Goal: Navigation & Orientation: Find specific page/section

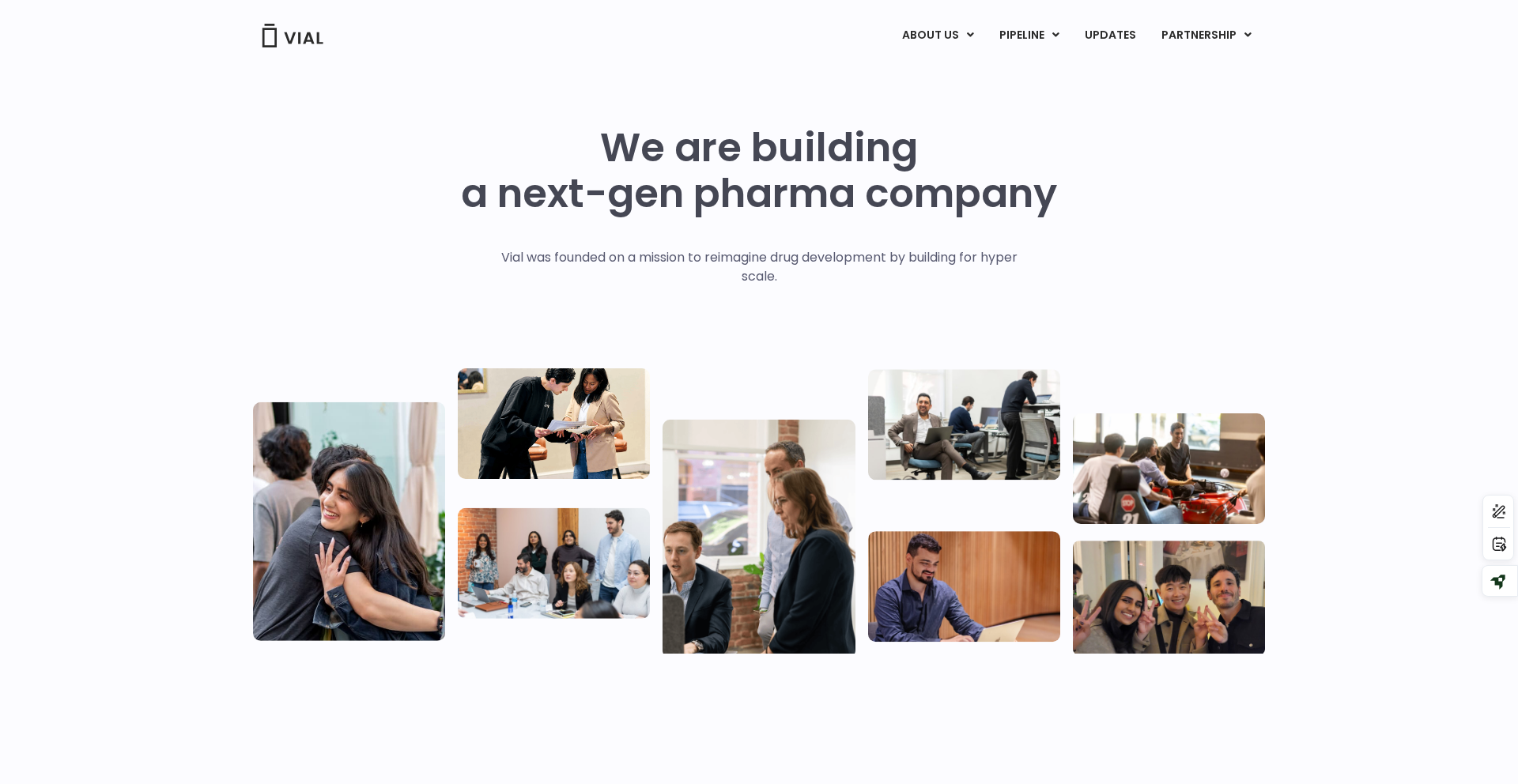
scroll to position [18, 0]
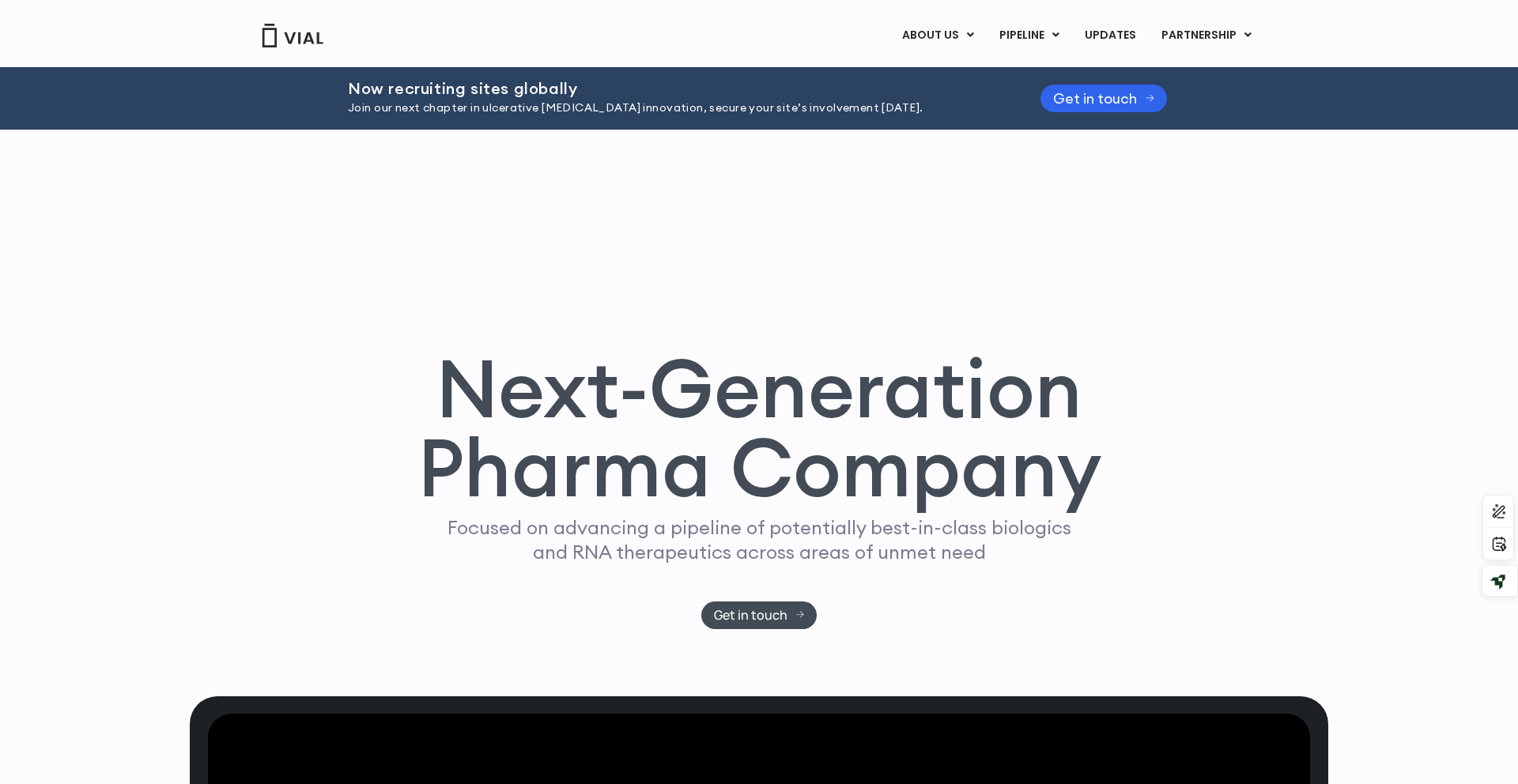
click at [735, 144] on div "Next-Generation Pharma Company Focused on advancing a pipeline of potentially b…" at bounding box center [759, 413] width 1139 height 567
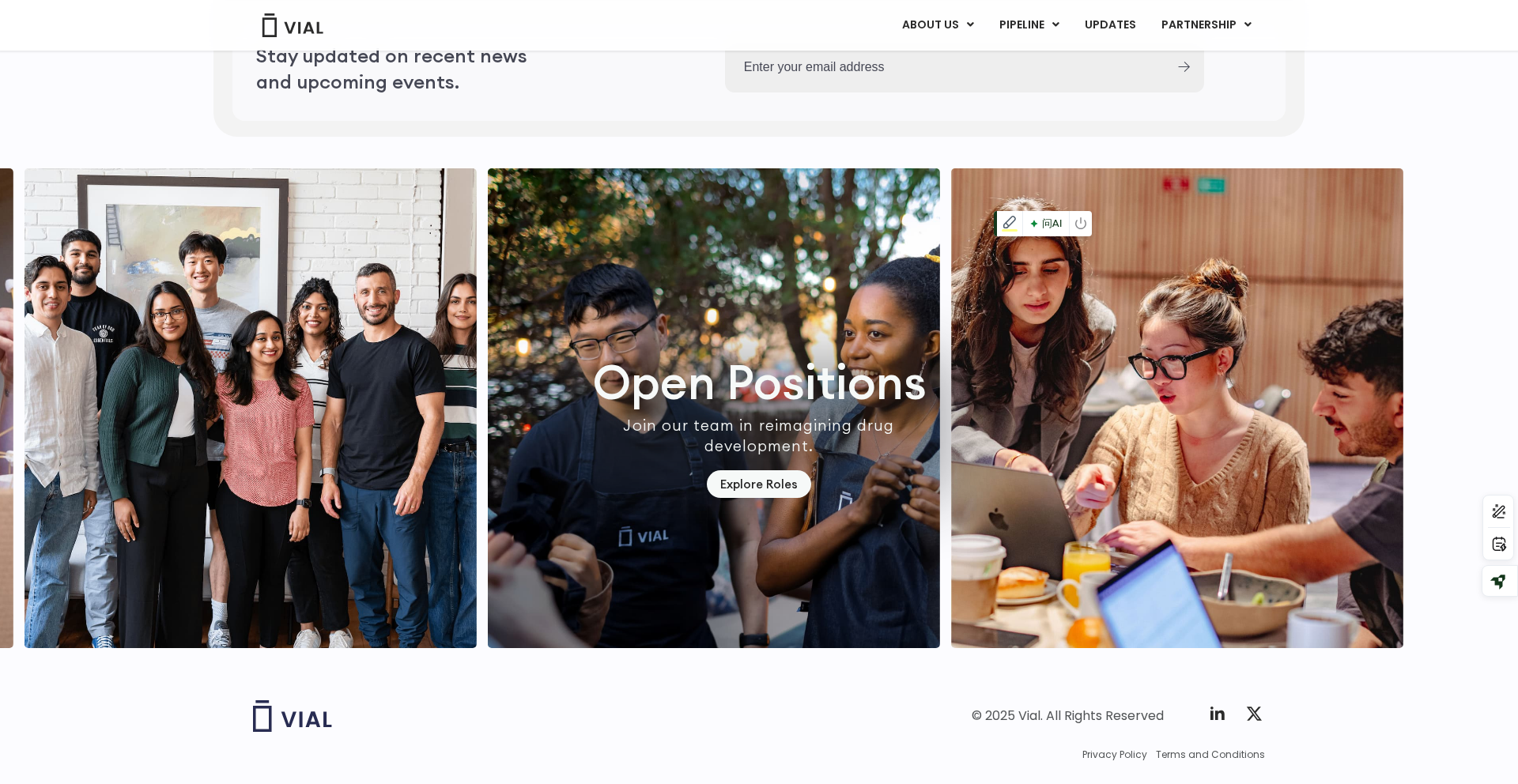
scroll to position [4579, 0]
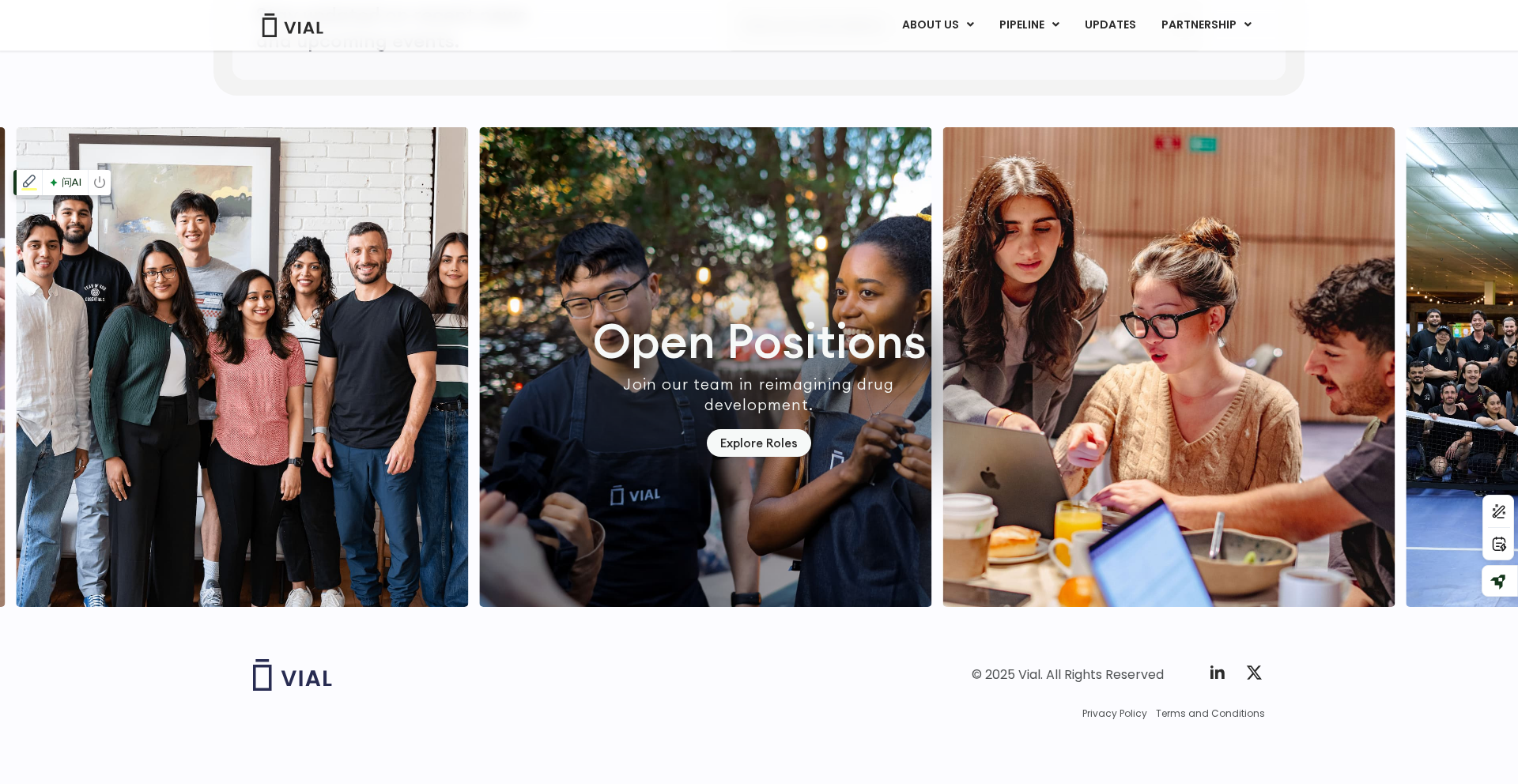
click at [289, 317] on img "7 / 7" at bounding box center [243, 368] width 453 height 480
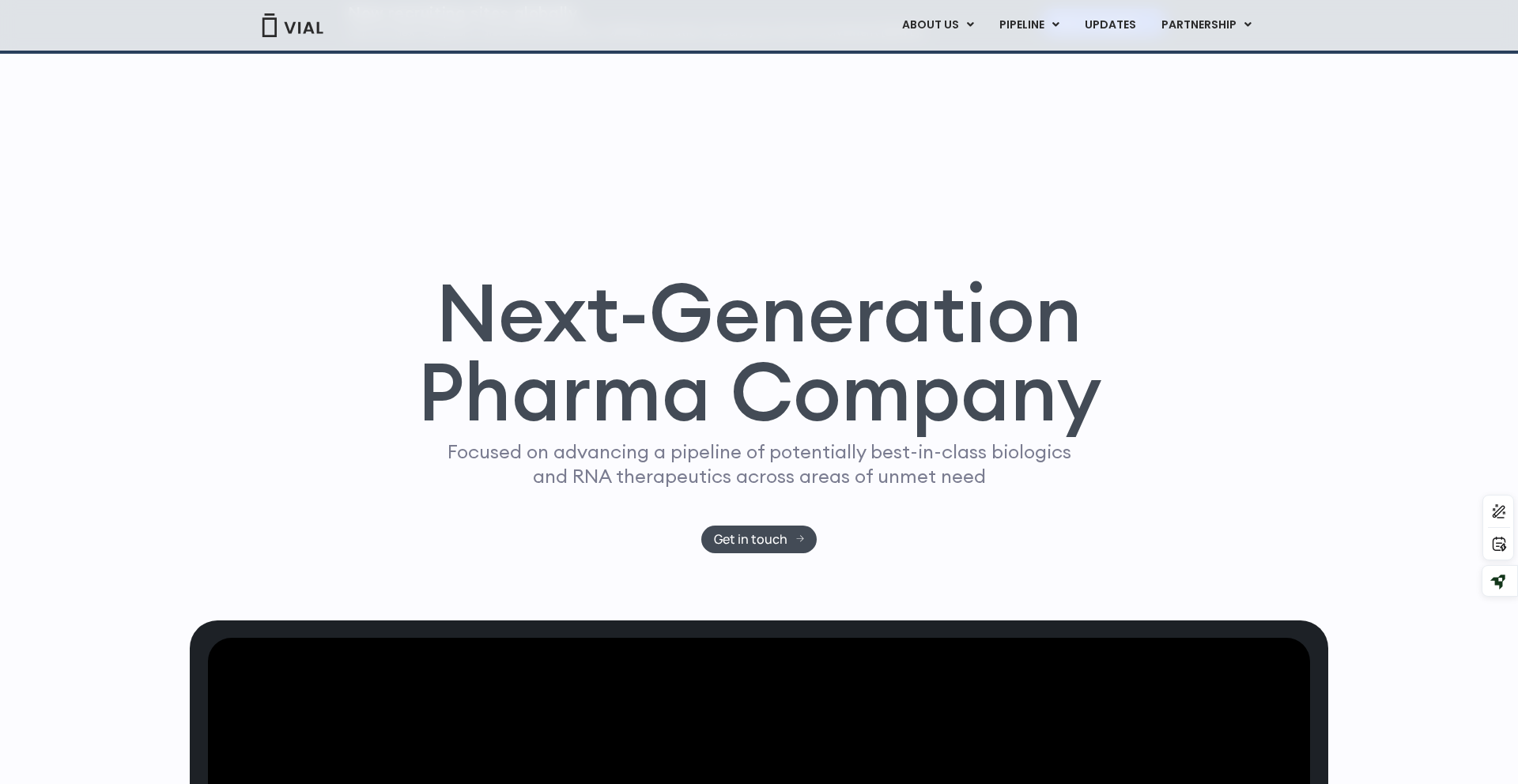
scroll to position [0, 0]
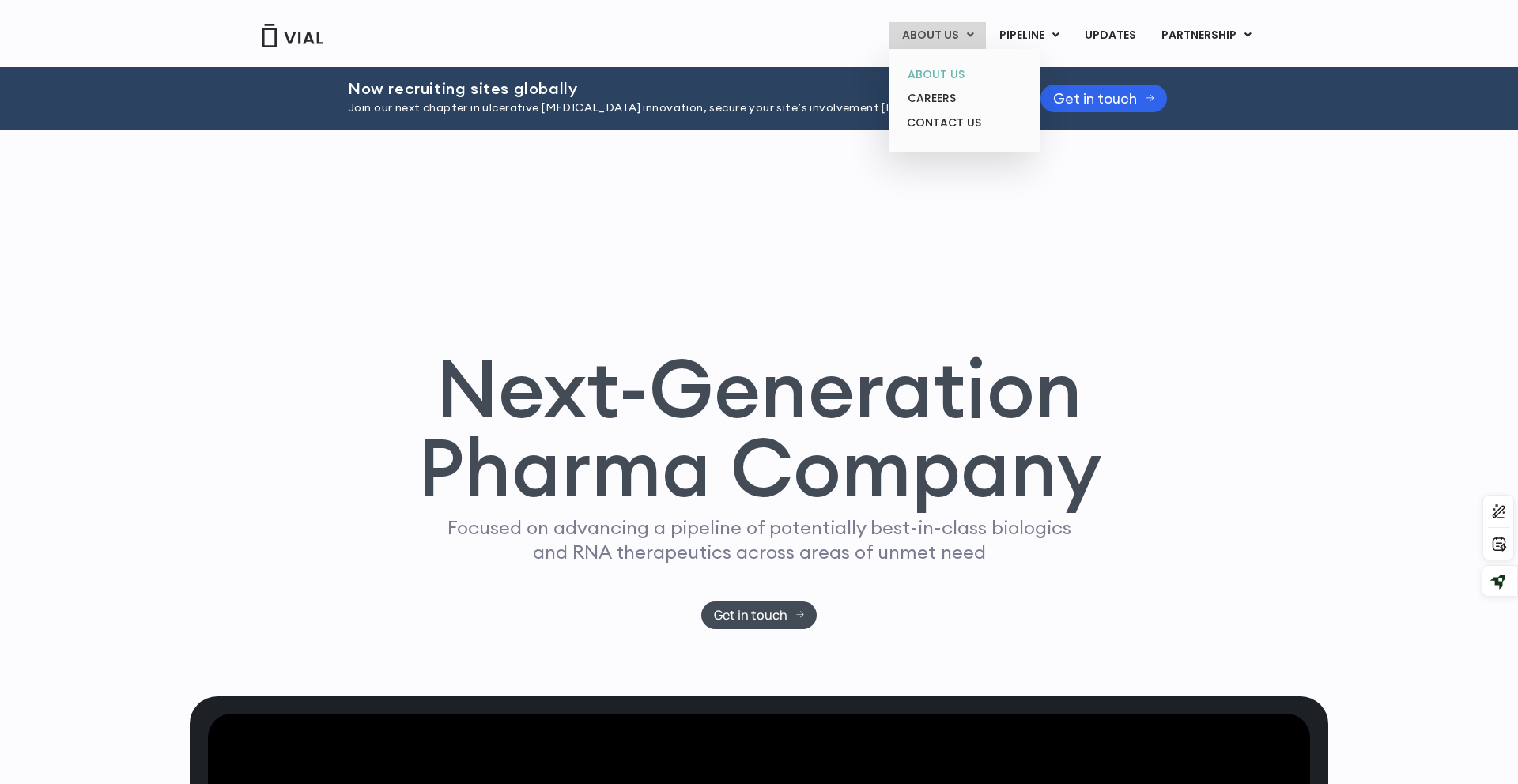
click at [943, 72] on link "ABOUT US" at bounding box center [963, 75] width 138 height 25
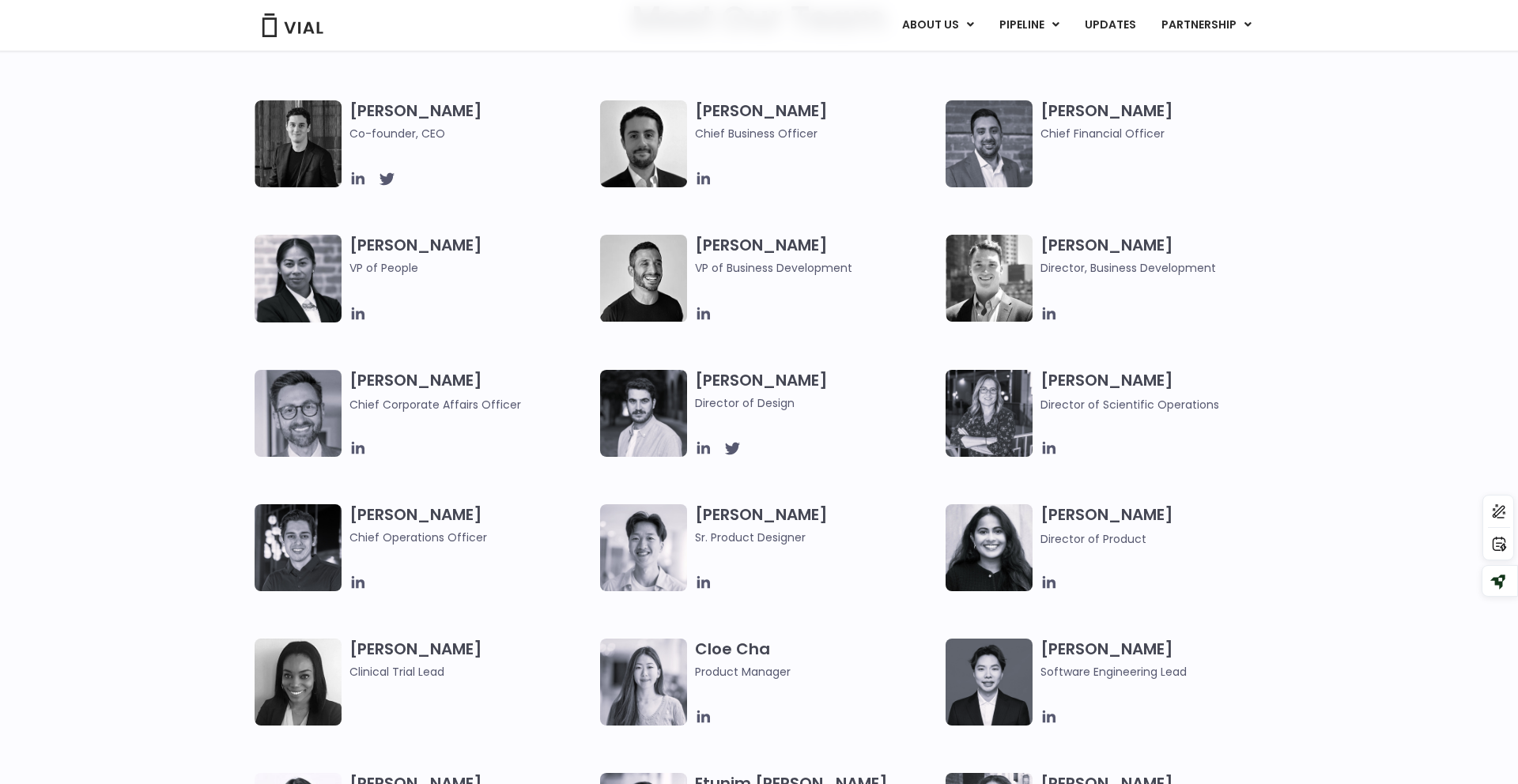
scroll to position [821, 0]
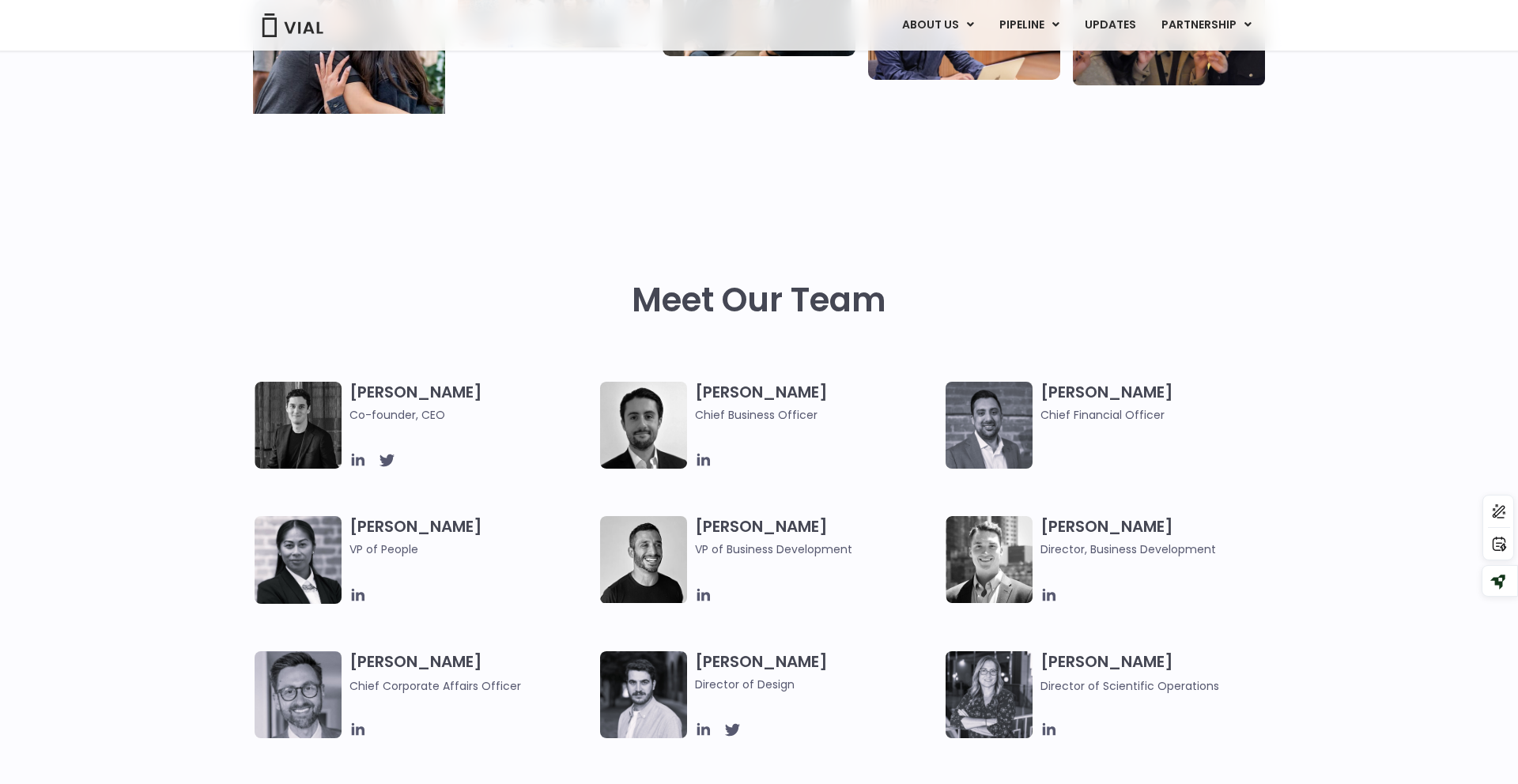
scroll to position [539, 0]
